Goal: Task Accomplishment & Management: Manage account settings

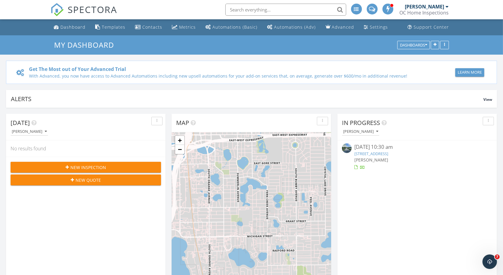
click at [94, 168] on span "New Inspection" at bounding box center [88, 167] width 36 height 6
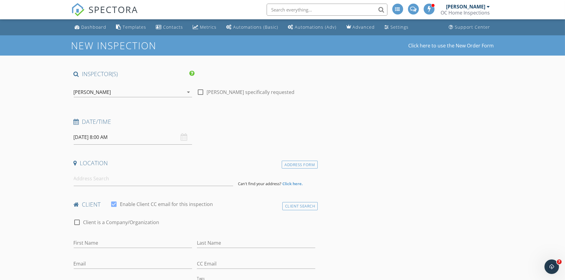
click at [99, 138] on input "09/30/2025 8:00 AM" at bounding box center [133, 137] width 118 height 15
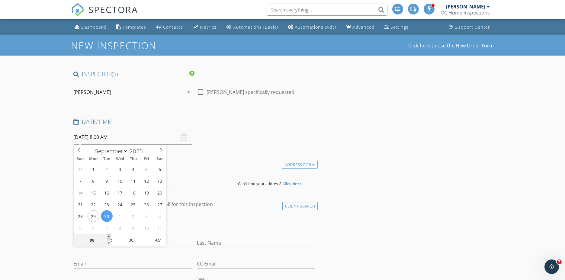
type input "09"
type input "09/30/2025 9:00 AM"
click at [109, 237] on span at bounding box center [109, 237] width 4 height 6
type input "10"
type input "09/30/2025 10:00 AM"
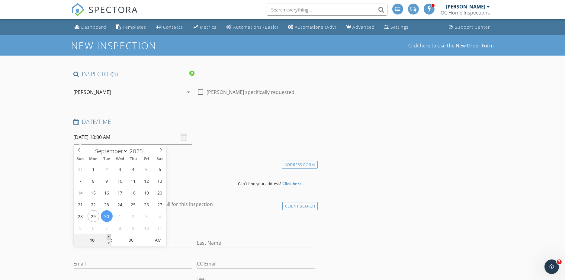
click at [109, 237] on span at bounding box center [109, 237] width 4 height 6
type input "11"
type input "09/30/2025 11:00 AM"
click at [109, 237] on span at bounding box center [109, 237] width 4 height 6
type input "12"
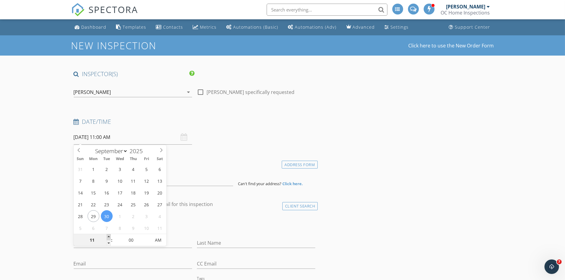
type input "09/30/2025 12:00 PM"
click at [109, 237] on span at bounding box center [109, 237] width 4 height 6
type input "01"
type input "09/30/2025 1:00 PM"
click at [109, 237] on span at bounding box center [109, 237] width 4 height 6
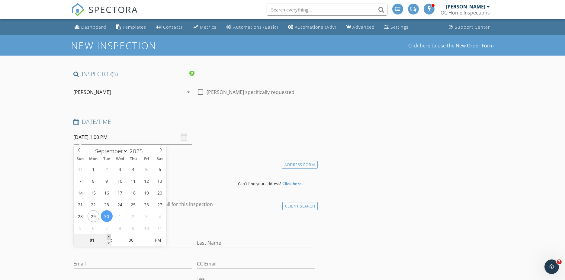
type input "02"
type input "09/30/2025 2:00 PM"
click at [109, 237] on span at bounding box center [109, 237] width 4 height 6
type input "03"
type input "09/30/2025 3:00 PM"
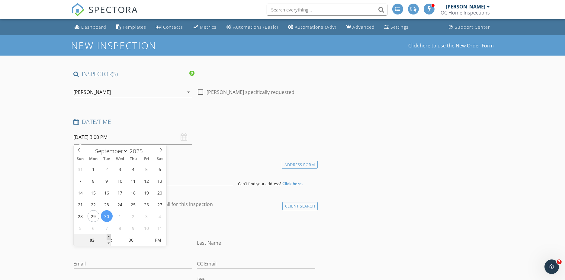
click at [109, 237] on span at bounding box center [109, 237] width 4 height 6
type input "05"
type input "09/30/2025 3:05 PM"
click at [148, 235] on span at bounding box center [148, 237] width 4 height 6
type input "10"
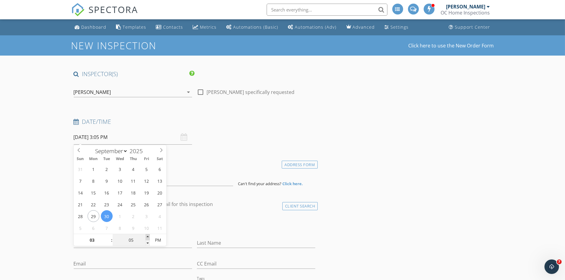
type input "09/30/2025 3:10 PM"
click at [148, 235] on span at bounding box center [148, 237] width 4 height 6
type input "15"
type input "09/30/2025 3:15 PM"
click at [148, 235] on span at bounding box center [148, 237] width 4 height 6
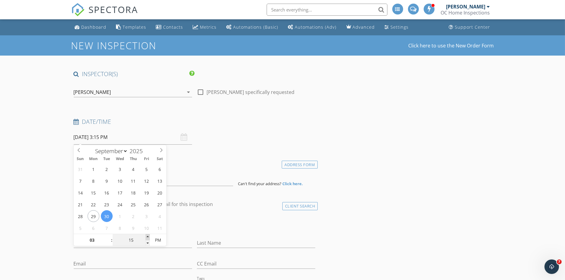
type input "20"
type input "09/30/2025 3:20 PM"
click at [148, 235] on span at bounding box center [148, 237] width 4 height 6
type input "25"
type input "09/30/2025 3:25 PM"
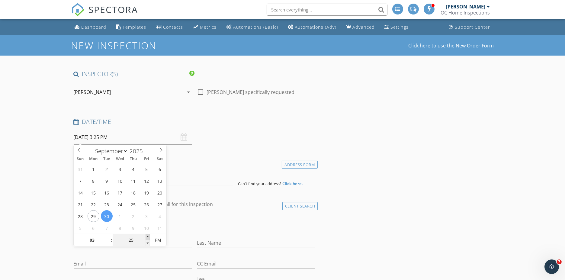
click at [148, 235] on span at bounding box center [148, 237] width 4 height 6
type input "30"
type input "09/30/2025 3:30 PM"
click at [147, 235] on span at bounding box center [148, 237] width 4 height 6
type input "35"
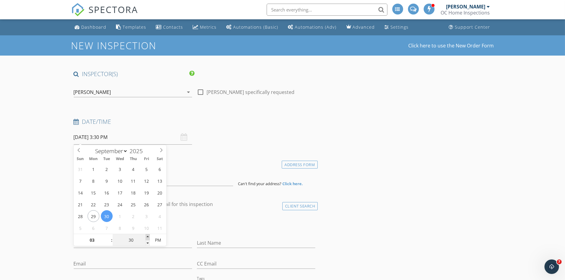
type input "09/30/2025 3:35 PM"
click at [147, 235] on span at bounding box center [148, 237] width 4 height 6
type input "40"
type input "09/30/2025 3:40 PM"
click at [147, 235] on span at bounding box center [148, 237] width 4 height 6
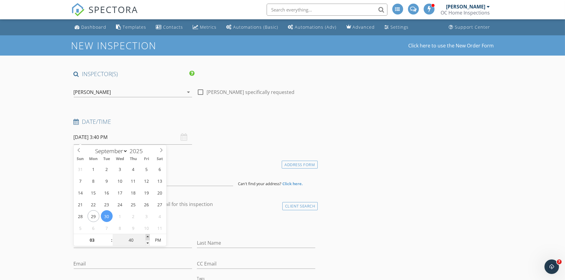
type input "45"
click at [147, 235] on span at bounding box center [148, 237] width 4 height 6
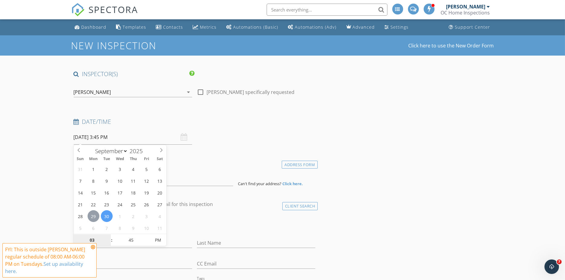
type input "09/29/2025 3:45 PM"
click at [246, 123] on h4 "Date/Time" at bounding box center [195, 122] width 242 height 8
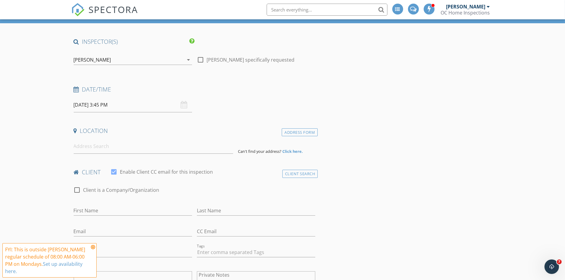
scroll to position [34, 0]
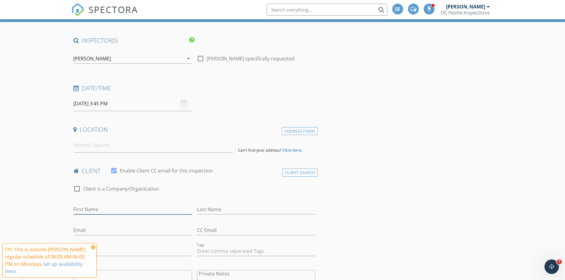
click at [99, 211] on input "First Name" at bounding box center [133, 210] width 118 height 10
type input "Luis"
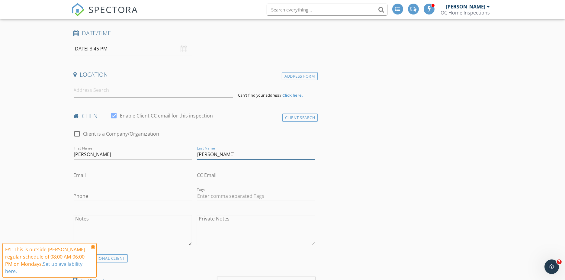
scroll to position [101, 0]
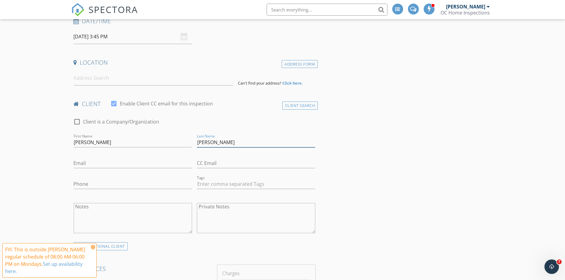
type input "Fernando"
click at [84, 183] on input "Phone" at bounding box center [133, 184] width 118 height 10
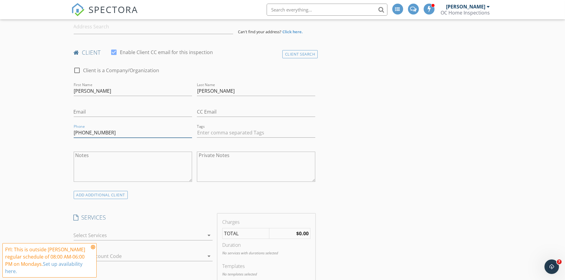
scroll to position [168, 0]
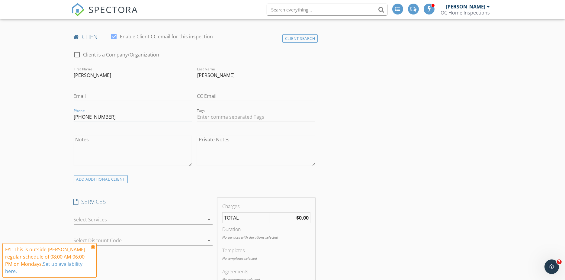
type input "407-253-6420"
click at [98, 217] on div at bounding box center [139, 220] width 131 height 10
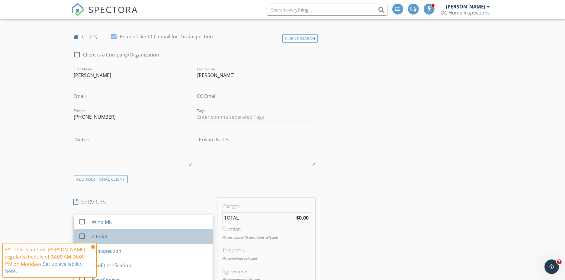
click at [104, 237] on div "4 Point" at bounding box center [100, 236] width 16 height 7
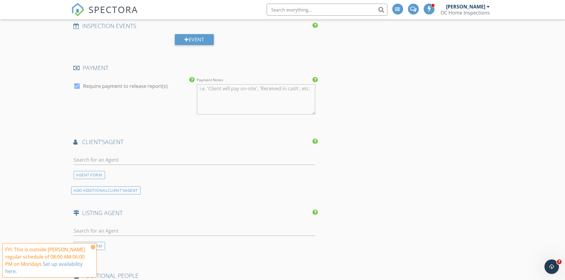
scroll to position [470, 0]
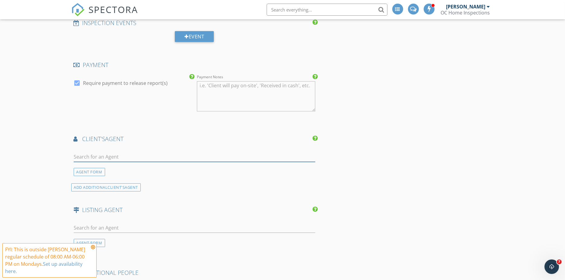
click at [93, 157] on input "text" at bounding box center [195, 157] width 242 height 10
type input "7"
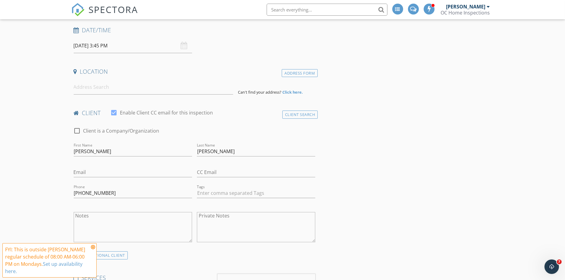
scroll to position [67, 0]
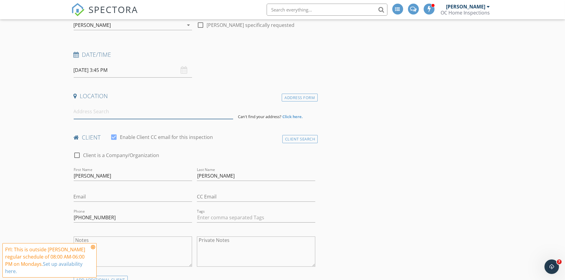
click at [80, 111] on input at bounding box center [154, 111] width 160 height 15
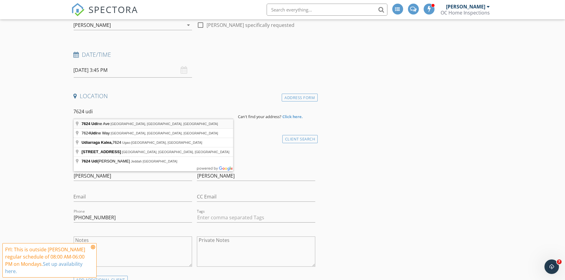
type input "7624 Udine Ave, Orlando, FL, USA"
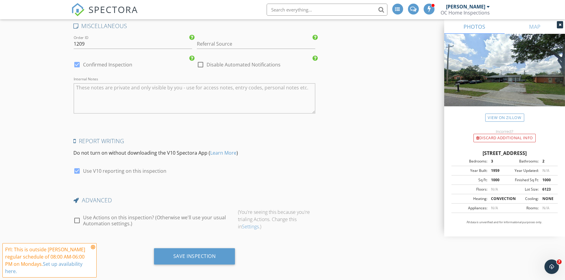
scroll to position [876, 0]
click at [175, 254] on div "Save Inspection" at bounding box center [194, 255] width 43 height 6
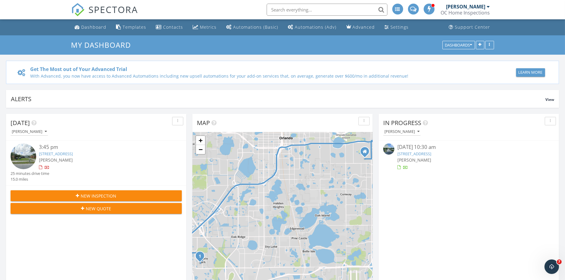
click at [287, 7] on input "text" at bounding box center [327, 10] width 121 height 12
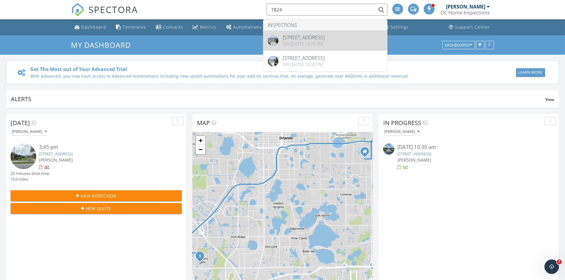
type input "7824"
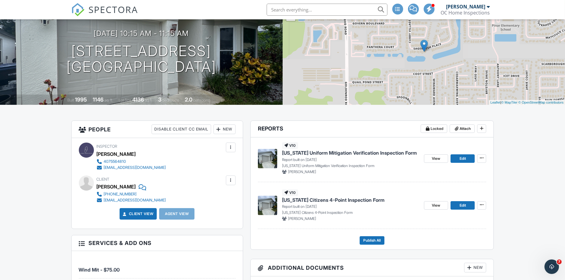
scroll to position [67, 0]
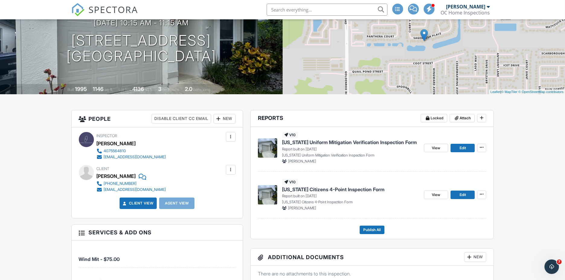
drag, startPoint x: 309, startPoint y: 142, endPoint x: 315, endPoint y: 143, distance: 5.2
click at [309, 142] on span "Florida Uniform Mitigation Verification Inspection Form" at bounding box center [349, 142] width 135 height 7
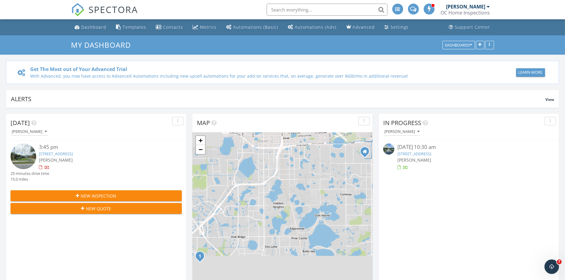
click at [278, 9] on input "text" at bounding box center [327, 10] width 121 height 12
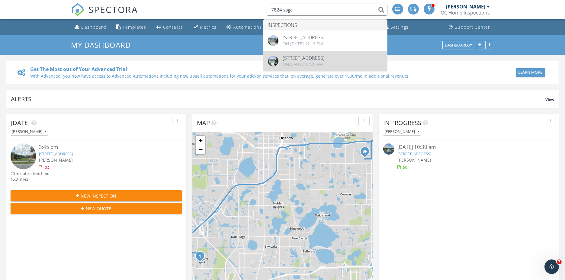
type input "7824 sage"
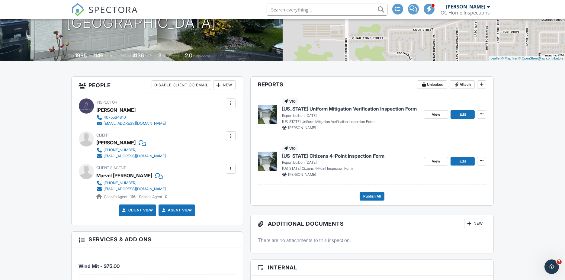
click at [320, 108] on span "Florida Uniform Mitigation Verification Inspection Form" at bounding box center [349, 108] width 135 height 7
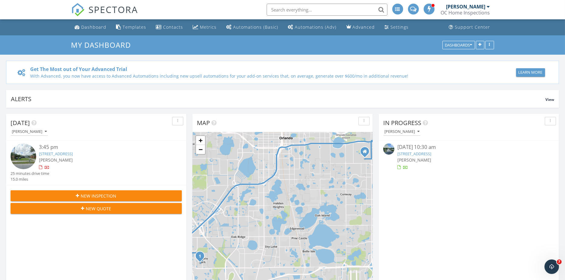
click at [294, 7] on input "text" at bounding box center [327, 10] width 121 height 12
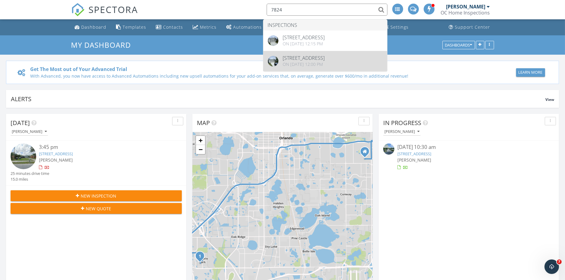
type input "7824"
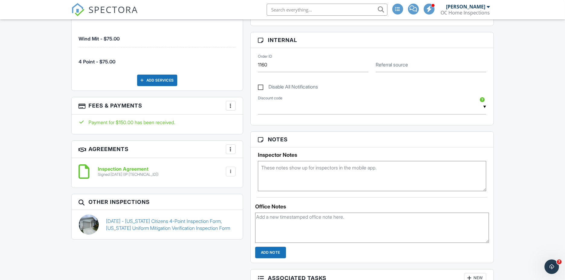
scroll to position [336, 0]
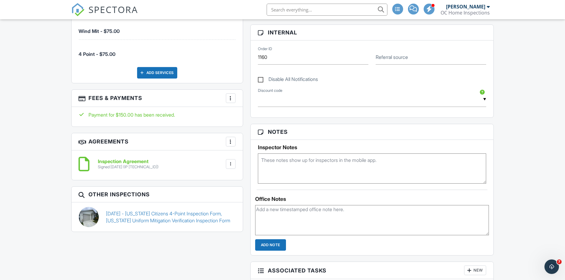
click at [120, 159] on h6 "Inspection Agreement" at bounding box center [128, 161] width 61 height 5
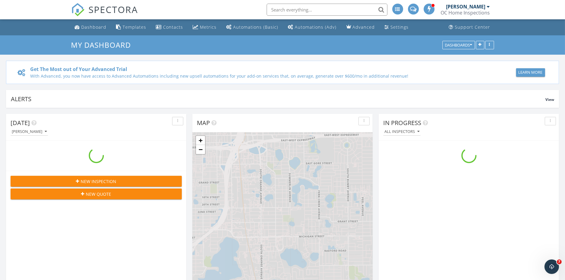
scroll to position [560, 576]
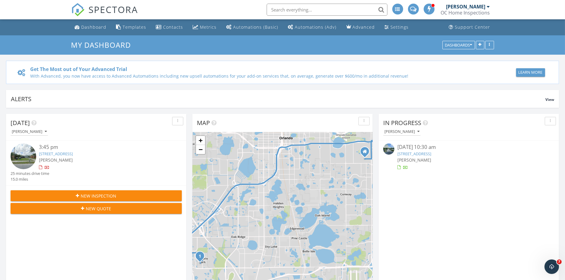
click at [278, 6] on input "text" at bounding box center [327, 10] width 121 height 12
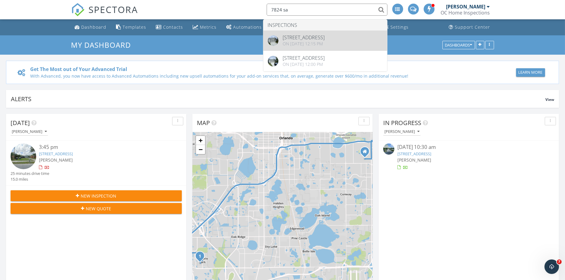
type input "7824 sa"
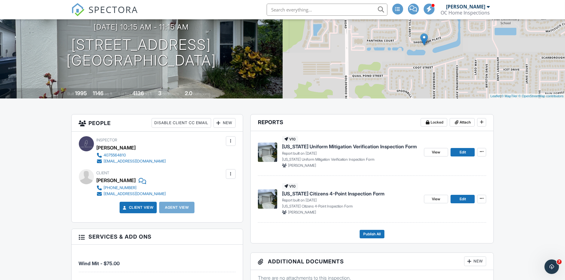
scroll to position [67, 0]
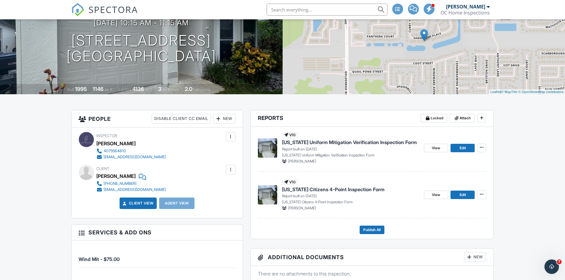
click at [327, 141] on span "Florida Uniform Mitigation Verification Inspection Form" at bounding box center [349, 142] width 135 height 7
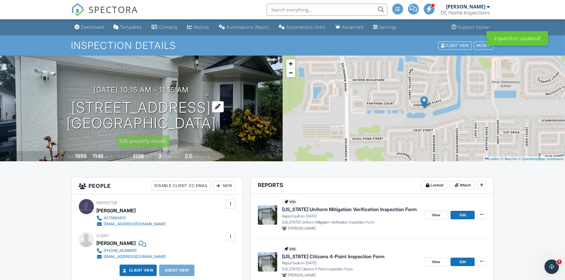
click at [190, 108] on h1 "7824 Sagebrush Pl Orlando, FL 32822" at bounding box center [141, 116] width 150 height 32
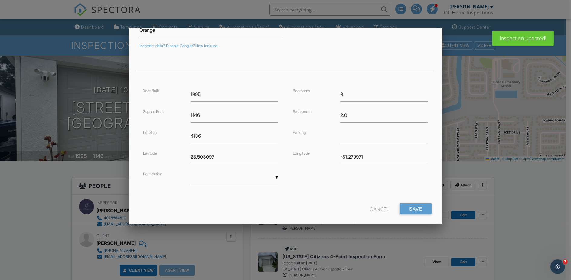
scroll to position [105, 0]
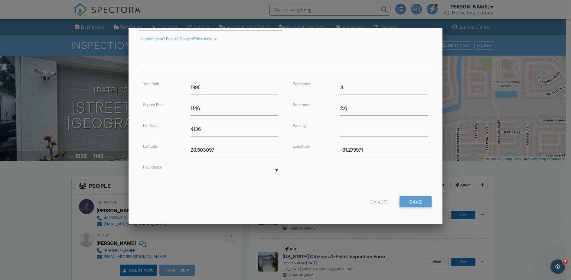
click at [370, 199] on div "Cancel" at bounding box center [379, 201] width 19 height 11
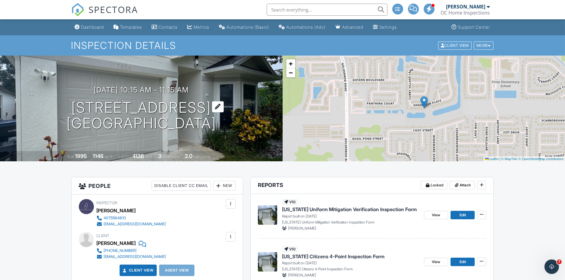
click at [182, 107] on h1 "7824 Sagebrush Pl Orlando, FL 32822" at bounding box center [141, 116] width 150 height 32
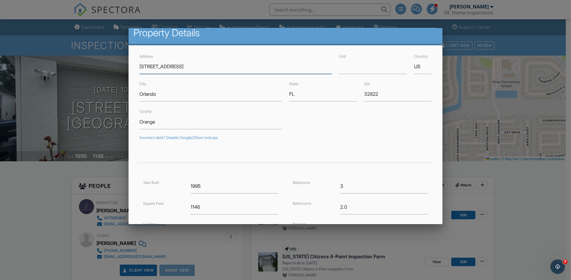
scroll to position [4, 0]
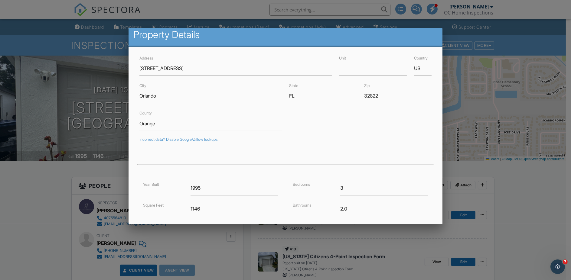
click at [529, 182] on div at bounding box center [285, 145] width 571 height 350
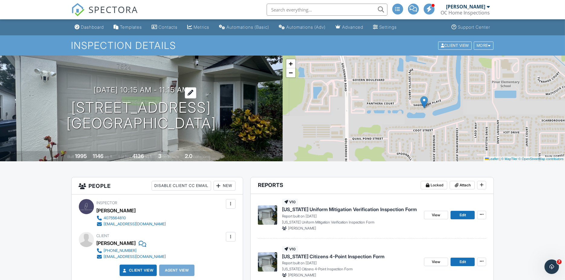
click at [183, 86] on h3 "07/15/2025 10:15 am - 11:15 am" at bounding box center [141, 90] width 95 height 8
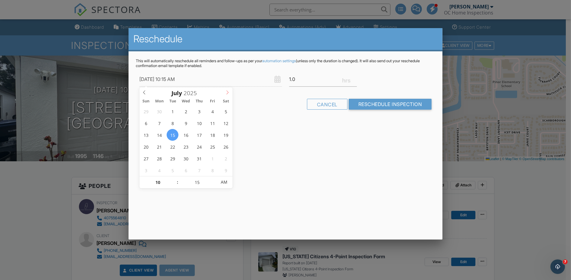
click at [226, 93] on icon at bounding box center [227, 92] width 4 height 4
click at [226, 92] on icon at bounding box center [227, 92] width 4 height 4
type input "[DATE] 10:15 AM"
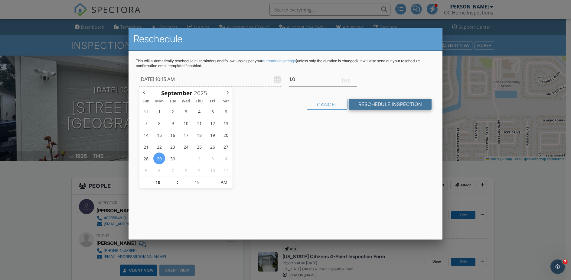
click at [381, 105] on input "Reschedule Inspection" at bounding box center [389, 104] width 83 height 11
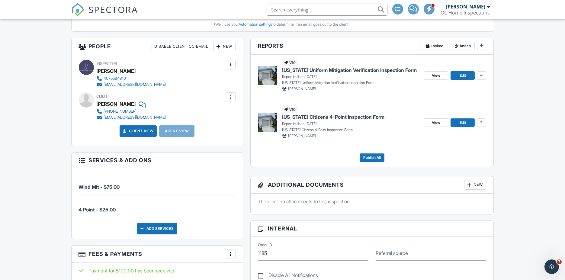
scroll to position [201, 0]
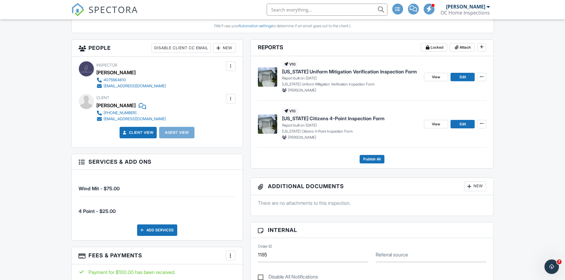
click at [312, 70] on span "[US_STATE] Uniform Mitigation Verification Inspection Form" at bounding box center [349, 71] width 135 height 7
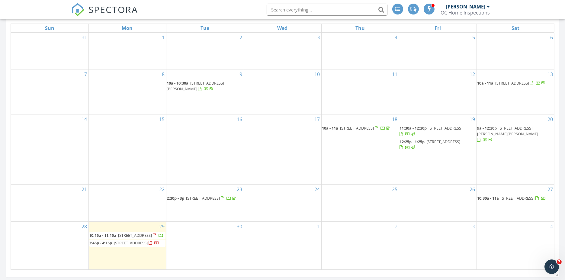
scroll to position [336, 0]
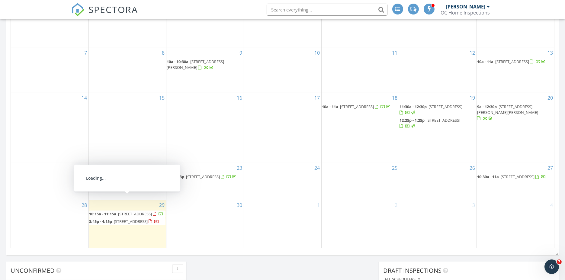
click at [132, 211] on span "[STREET_ADDRESS]" at bounding box center [135, 213] width 34 height 5
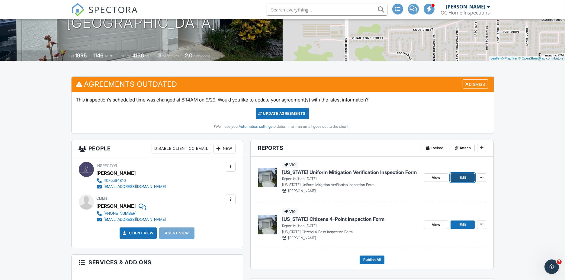
click at [459, 175] on link "Edit" at bounding box center [463, 177] width 24 height 8
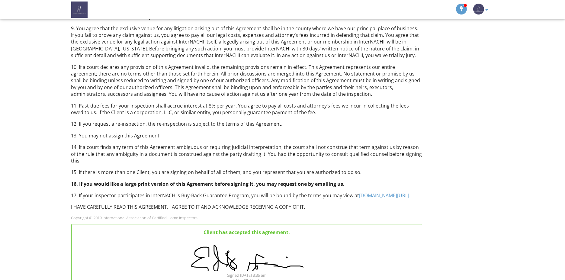
scroll to position [369, 0]
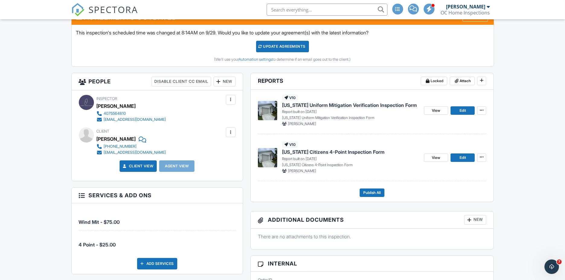
click at [320, 151] on span "[US_STATE] Citizens 4-Point Inspection Form" at bounding box center [333, 152] width 102 height 7
drag, startPoint x: 162, startPoint y: 151, endPoint x: 104, endPoint y: 153, distance: 57.8
click at [104, 153] on div "Client [PERSON_NAME] [PHONE_NUMBER] [EMAIL_ADDRESS][DOMAIN_NAME]" at bounding box center [146, 142] width 99 height 28
copy div "[EMAIL_ADDRESS][DOMAIN_NAME]"
